Goal: Information Seeking & Learning: Learn about a topic

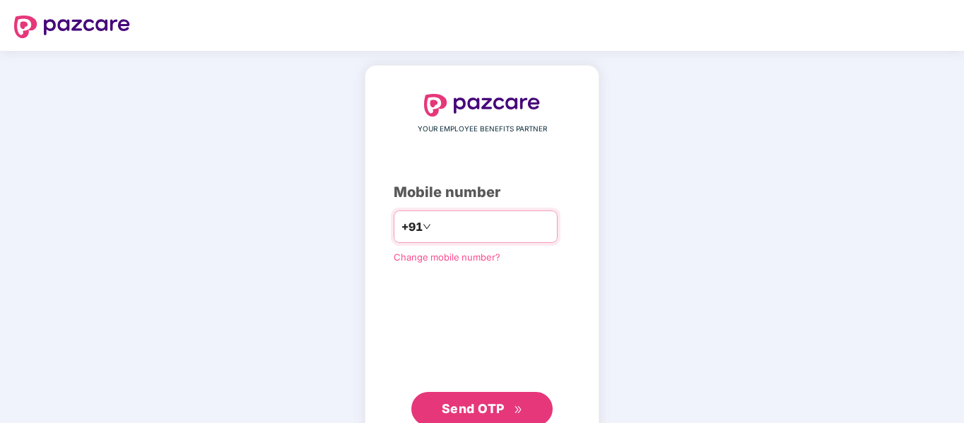
type input "**********"
click at [474, 405] on span "Send OTP" at bounding box center [473, 408] width 63 height 15
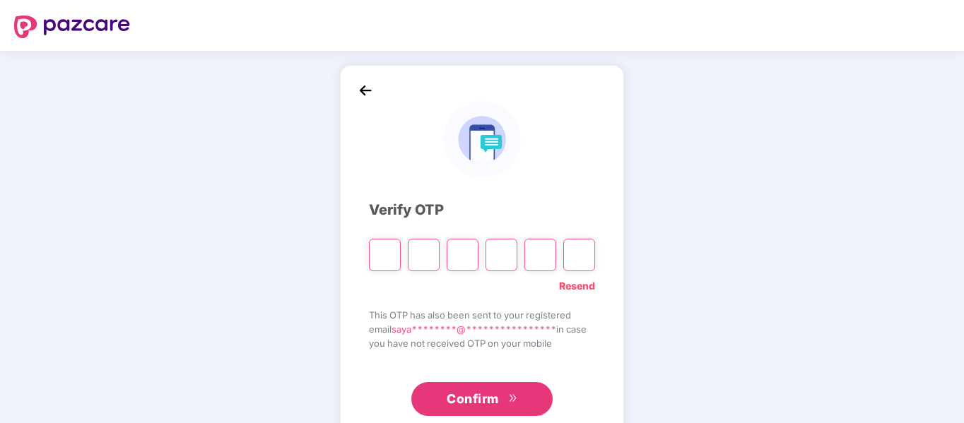
type input "*"
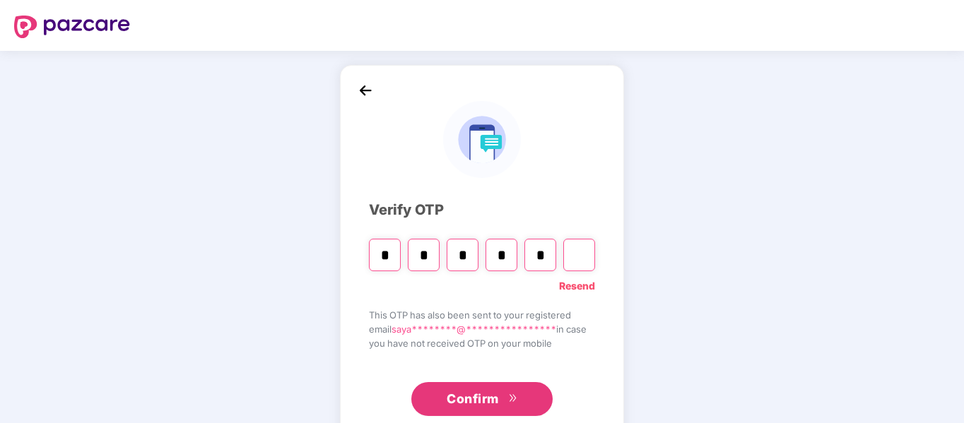
type input "*"
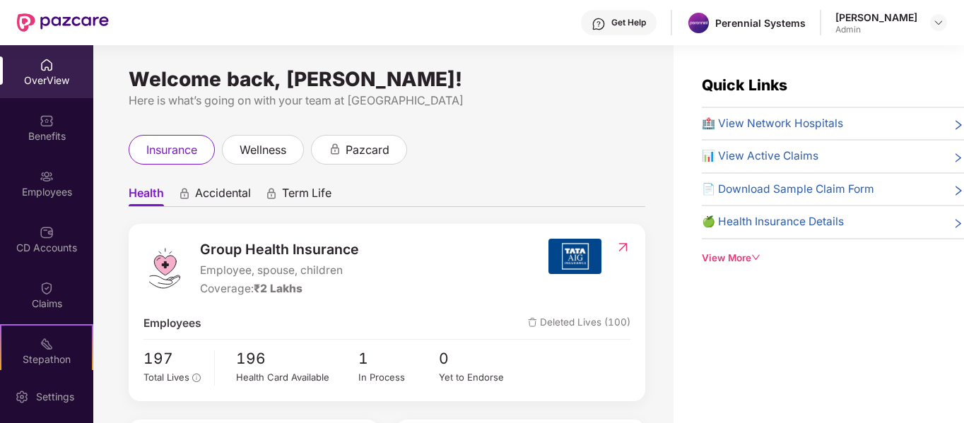
click at [64, 62] on div "OverView" at bounding box center [46, 71] width 93 height 53
click at [893, 25] on div "Admin" at bounding box center [876, 29] width 82 height 11
click at [933, 26] on img at bounding box center [937, 22] width 11 height 11
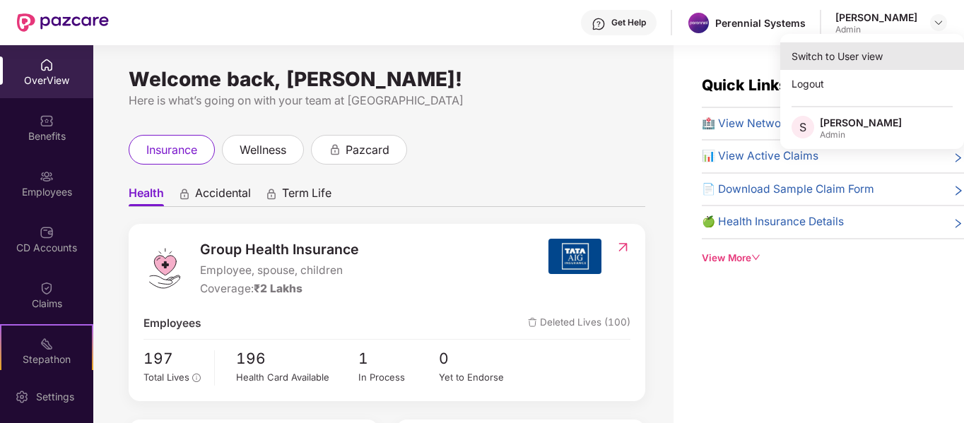
click at [887, 50] on div "Switch to User view" at bounding box center [872, 56] width 184 height 28
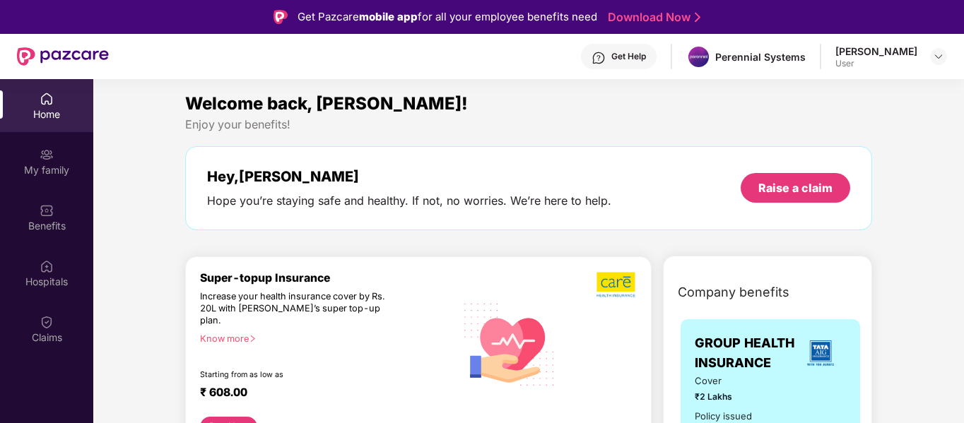
click at [57, 109] on div "Home" at bounding box center [46, 114] width 93 height 14
click at [412, 189] on div "Hey, [PERSON_NAME] you’re staying safe and healthy. If not, no worries. We’re h…" at bounding box center [409, 188] width 404 height 40
click at [53, 220] on div "Benefits" at bounding box center [46, 226] width 93 height 14
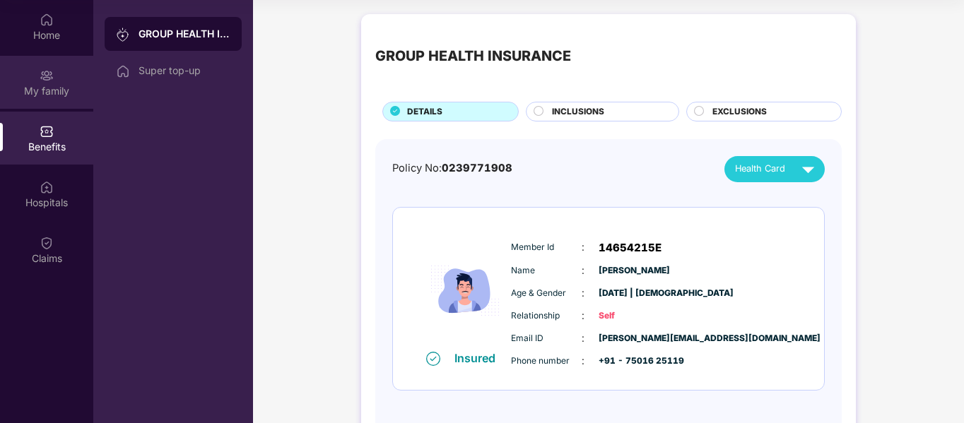
click at [38, 75] on div "My family" at bounding box center [46, 82] width 93 height 53
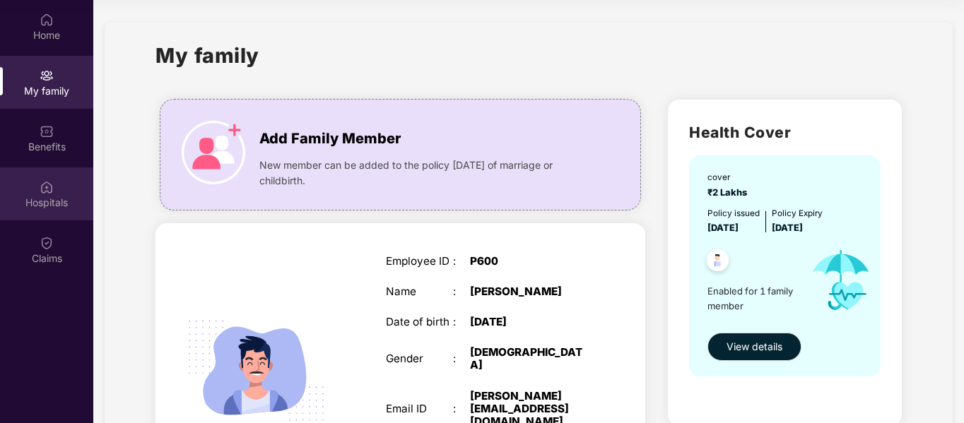
click at [42, 184] on img at bounding box center [47, 187] width 14 height 14
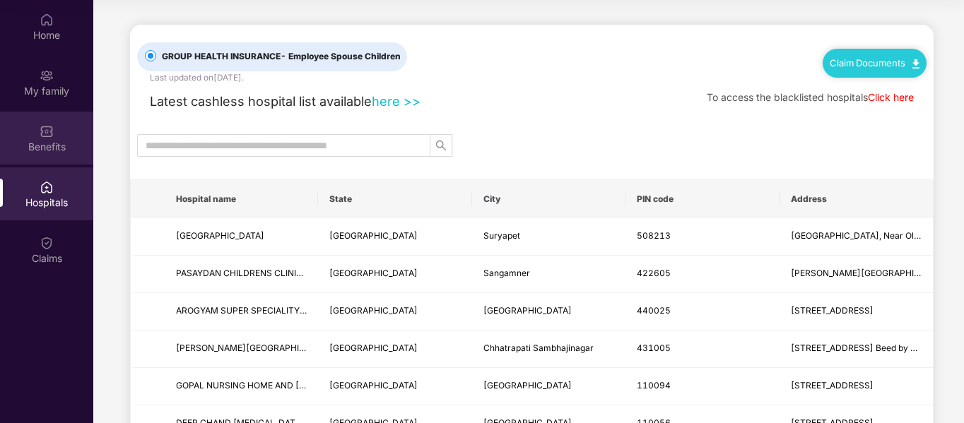
click at [32, 123] on div "Benefits" at bounding box center [46, 138] width 93 height 53
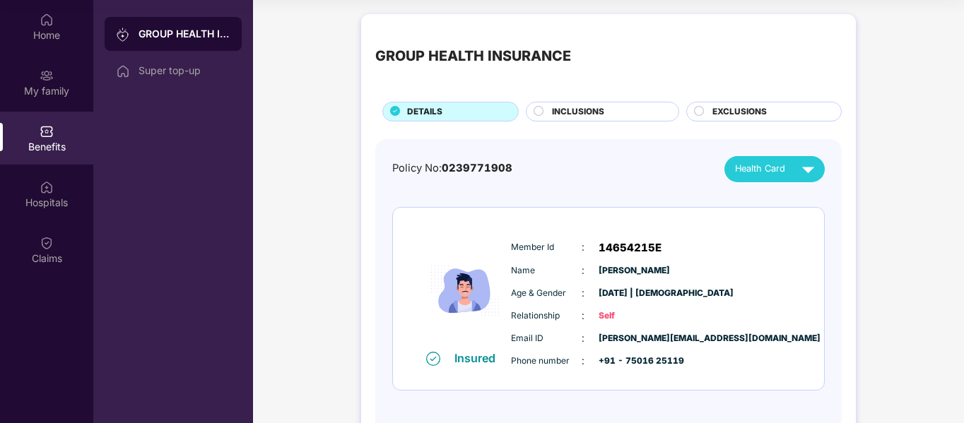
click at [568, 112] on span "INCLUSIONS" at bounding box center [578, 111] width 52 height 13
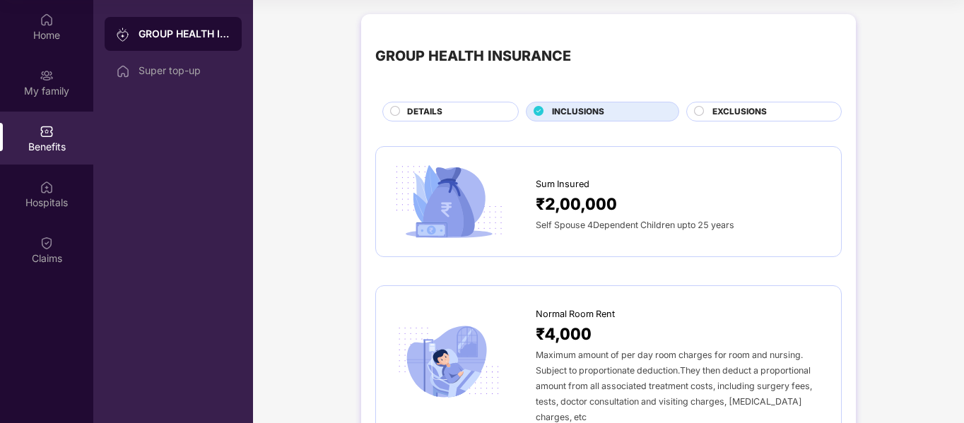
click at [467, 111] on div "DETAILS" at bounding box center [455, 113] width 111 height 16
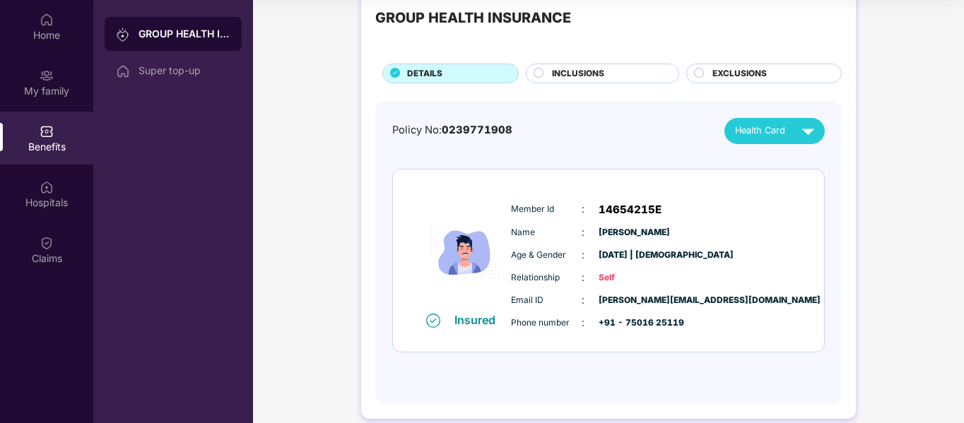
scroll to position [55, 0]
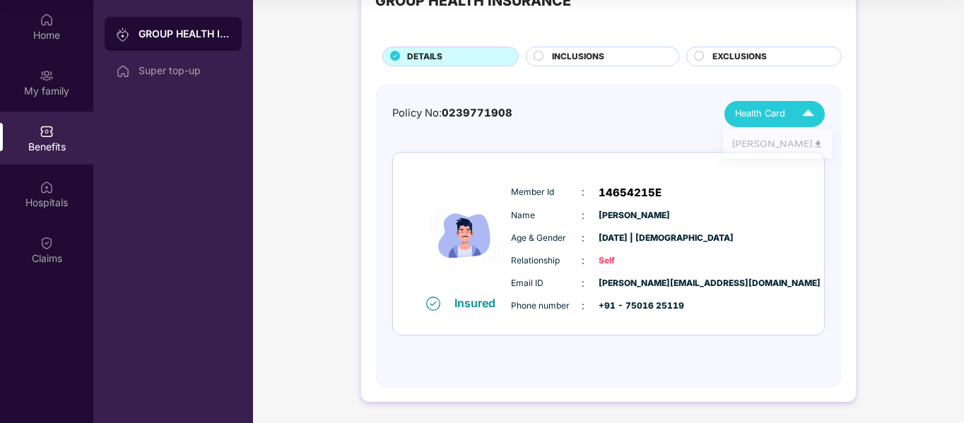
click at [789, 115] on div "Health Card" at bounding box center [777, 114] width 85 height 25
click at [174, 31] on div "GROUP HEALTH INSURANCE" at bounding box center [184, 34] width 92 height 14
click at [785, 119] on div "Health Card" at bounding box center [777, 114] width 85 height 25
click at [430, 307] on img at bounding box center [433, 304] width 14 height 14
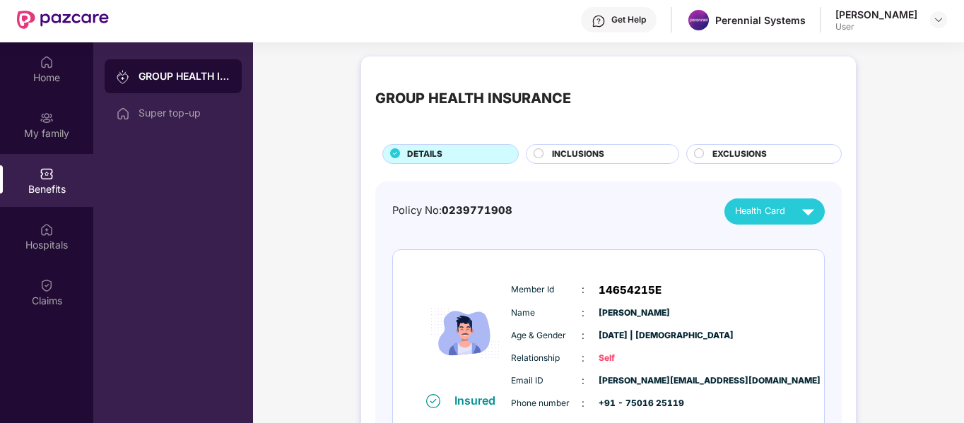
scroll to position [0, 0]
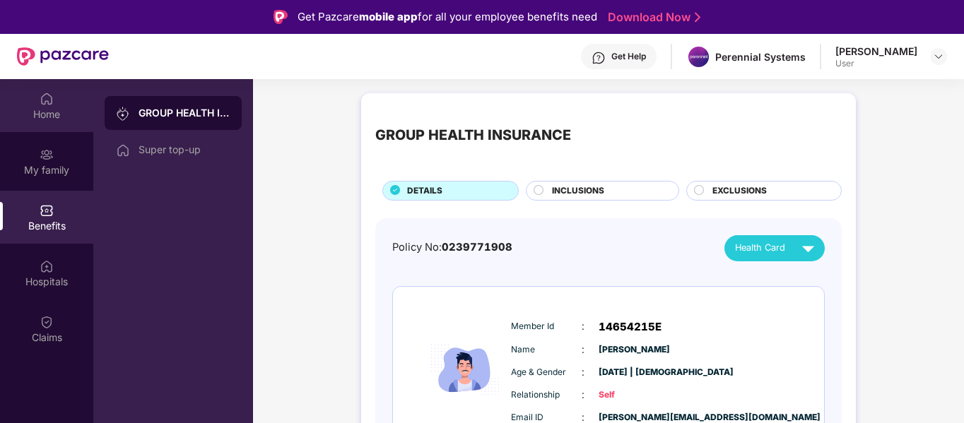
click at [54, 113] on div "Home" at bounding box center [46, 114] width 93 height 14
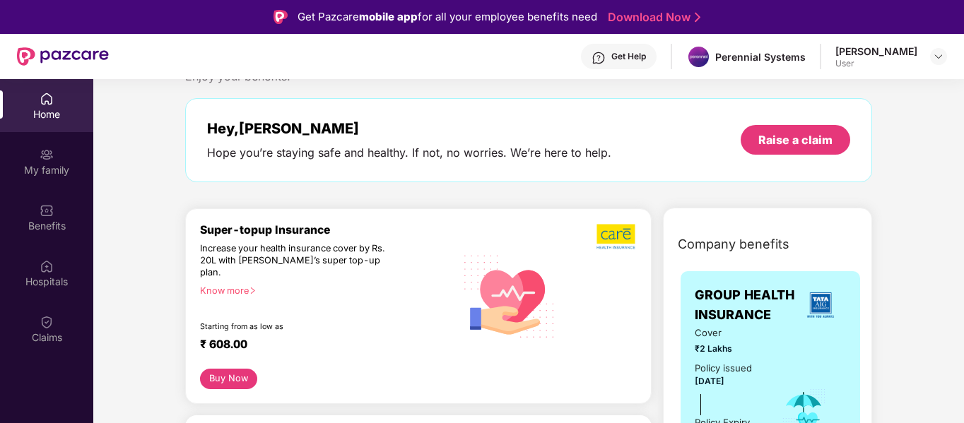
scroll to position [71, 0]
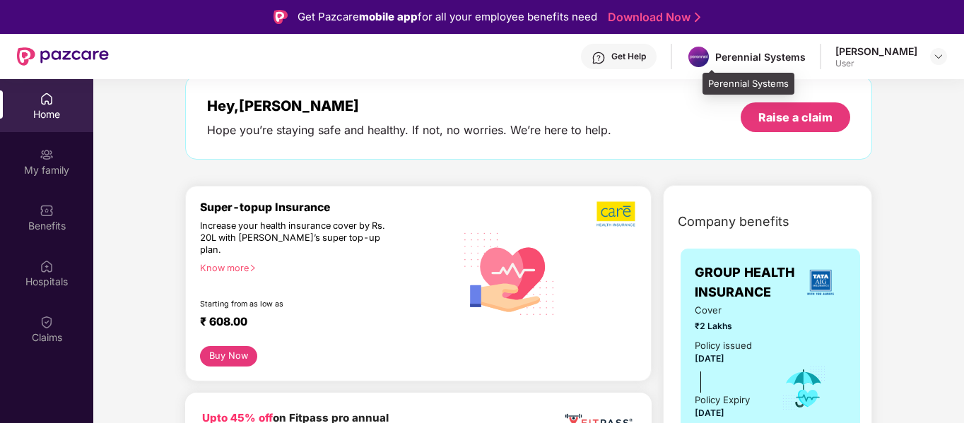
click at [795, 57] on div "Perennial Systems" at bounding box center [760, 56] width 90 height 13
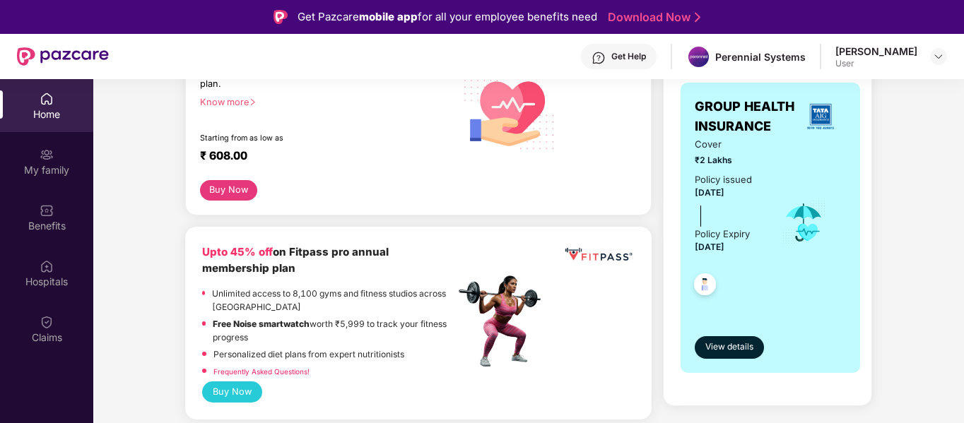
scroll to position [212, 0]
